Goal: Transaction & Acquisition: Subscribe to service/newsletter

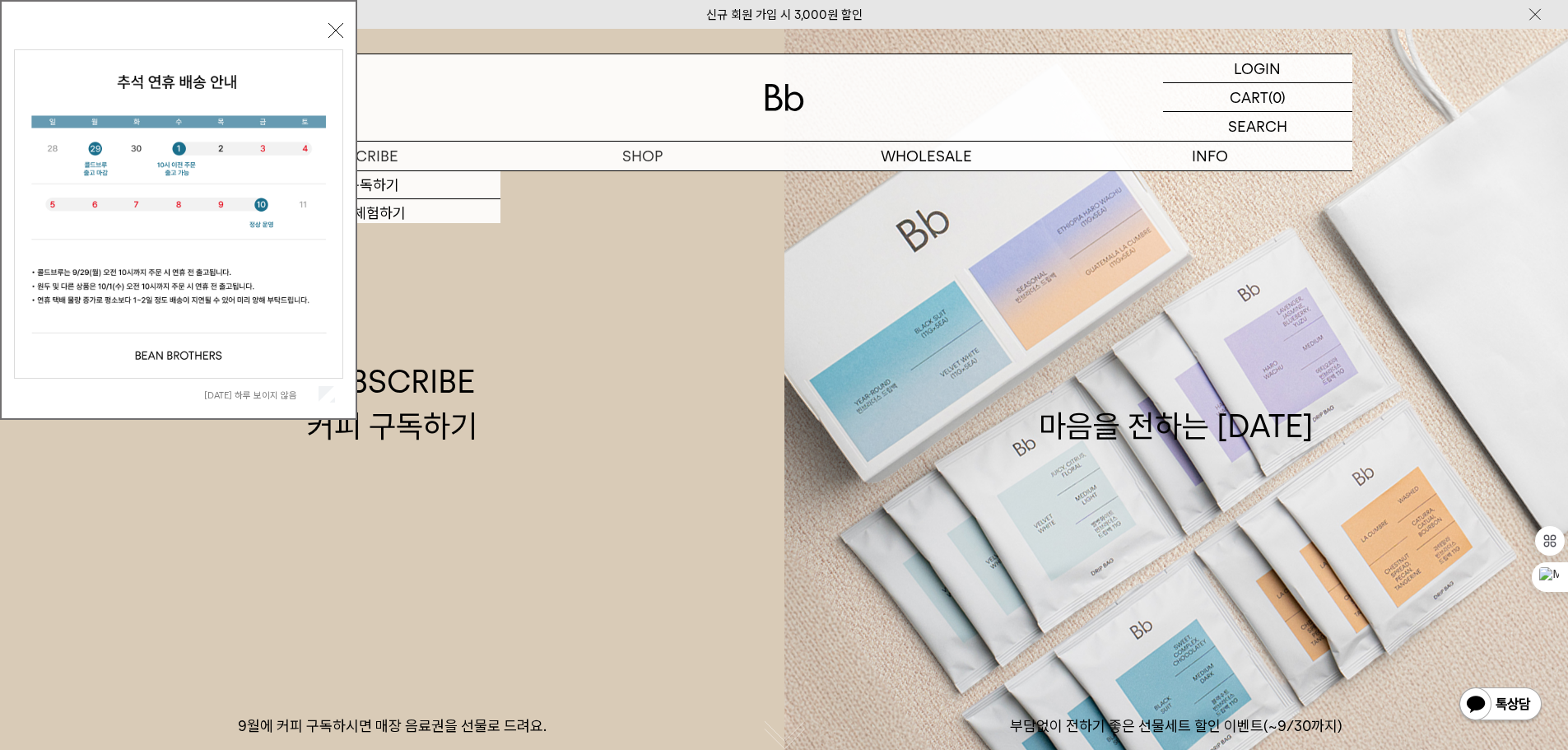
click at [334, 22] on div "[DATE] 하루 보이지 않음 닫기" at bounding box center [179, 214] width 329 height 392
click at [333, 31] on button "닫기" at bounding box center [336, 31] width 15 height 15
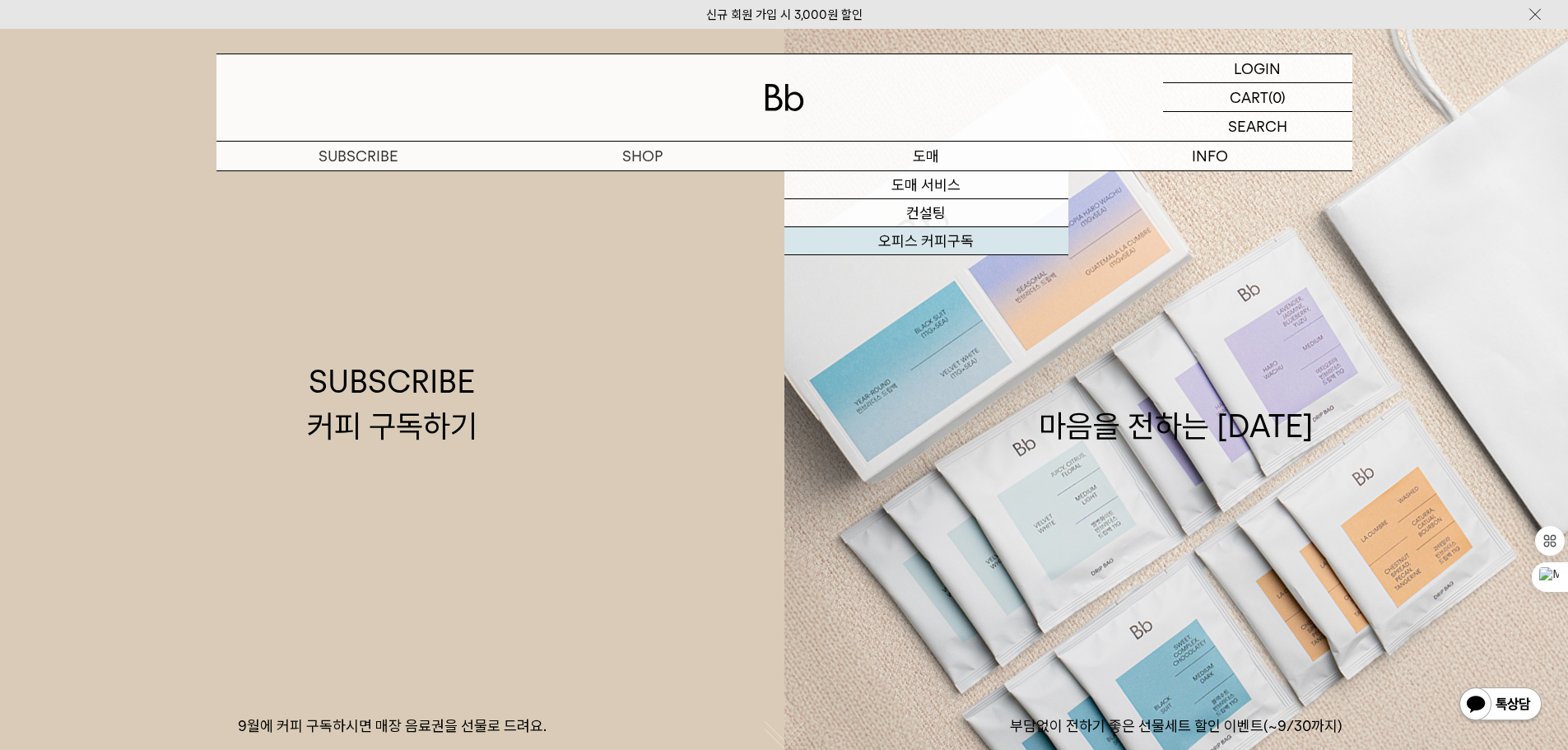
click at [916, 239] on link "오피스 커피구독" at bounding box center [927, 241] width 284 height 28
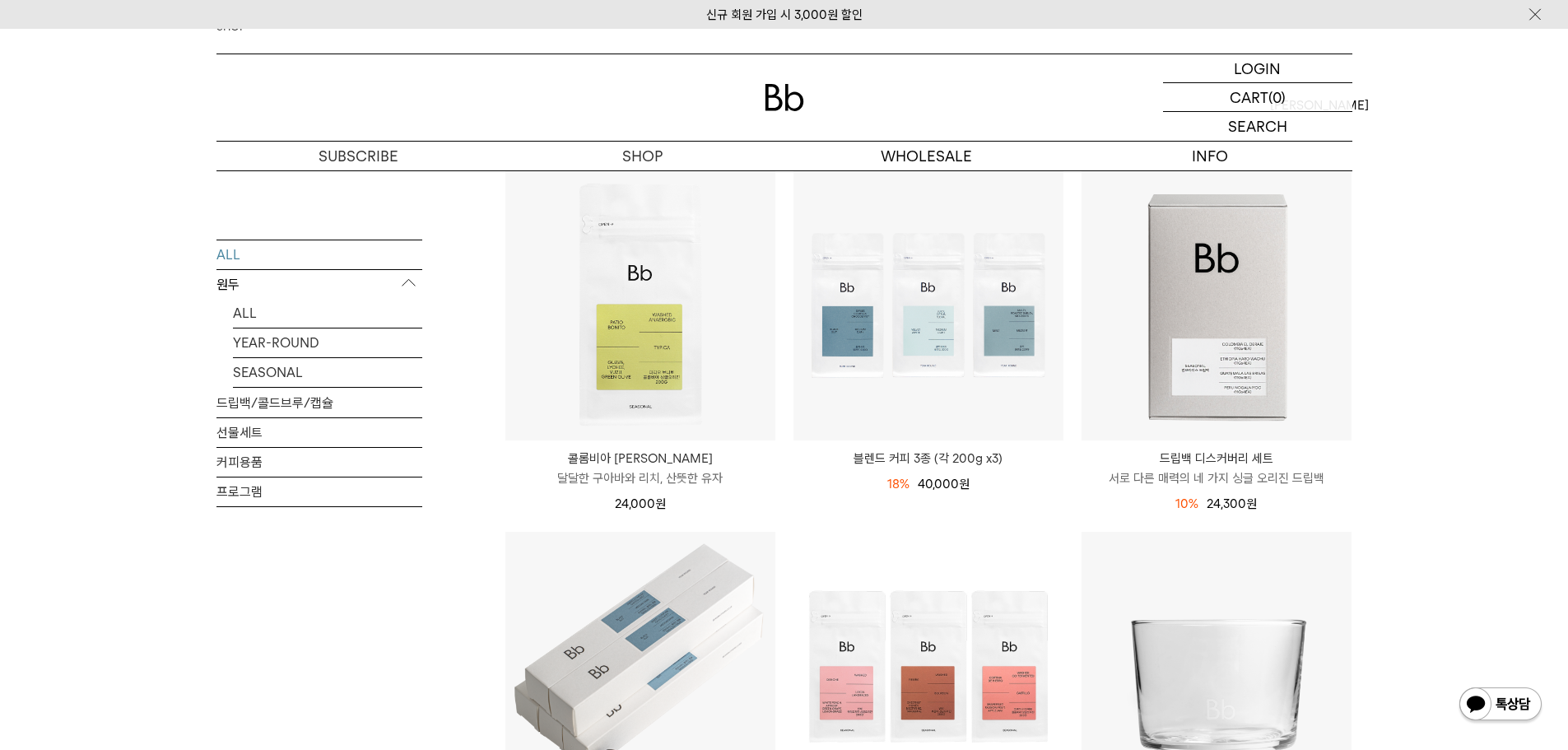
scroll to position [165, 0]
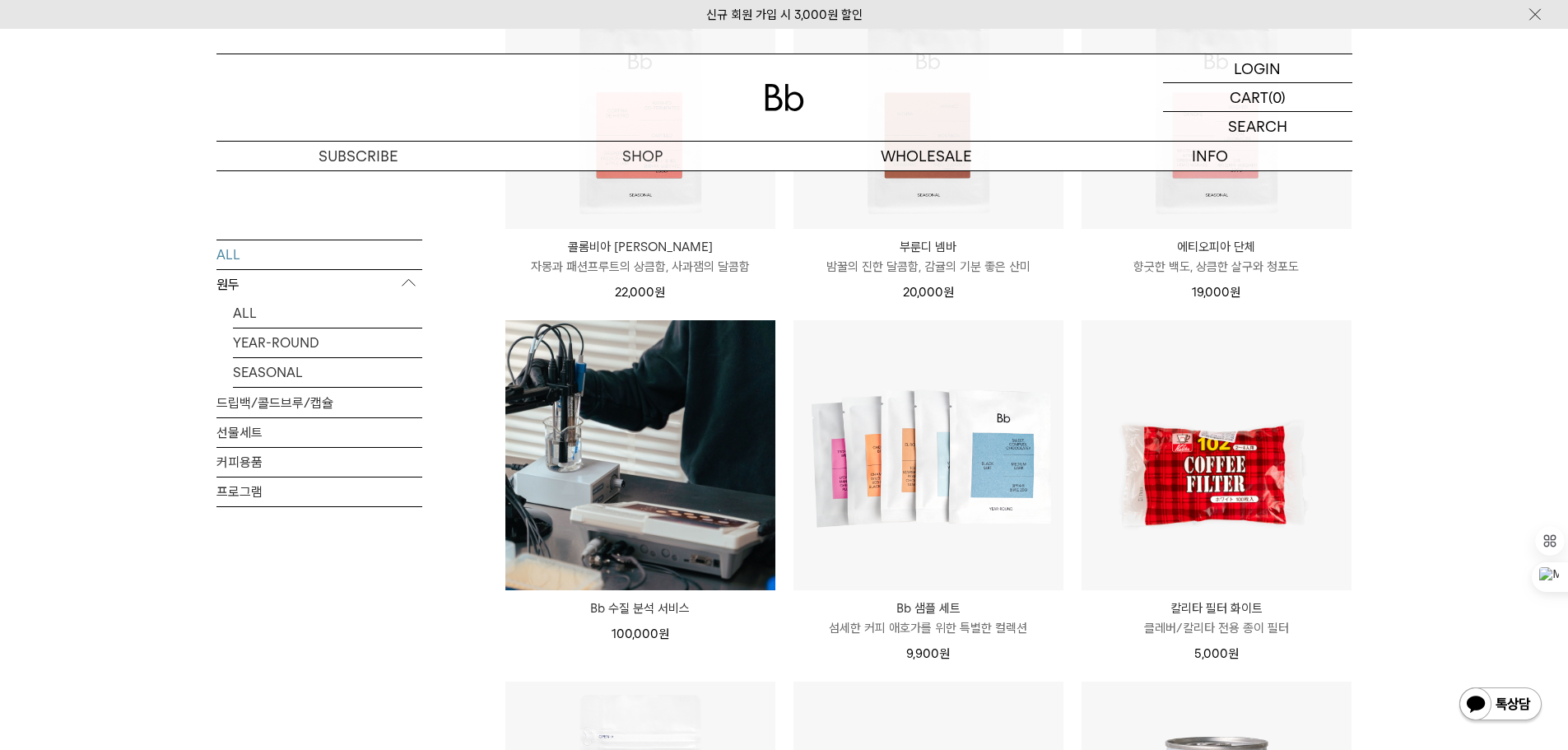
scroll to position [1235, 0]
